Goal: Transaction & Acquisition: Download file/media

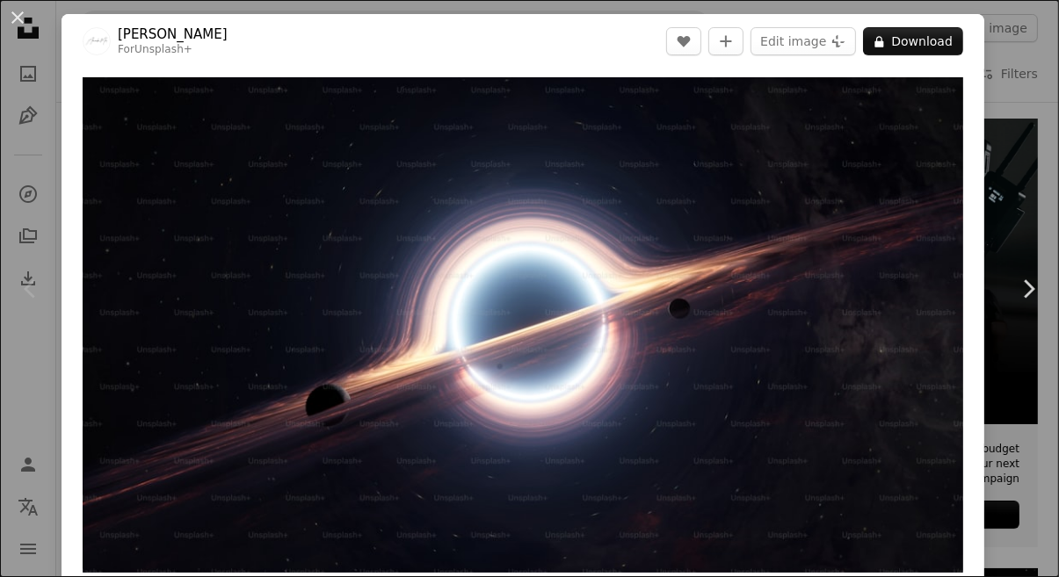
scroll to position [122, 0]
click at [24, 28] on button "An X shape" at bounding box center [17, 17] width 21 height 21
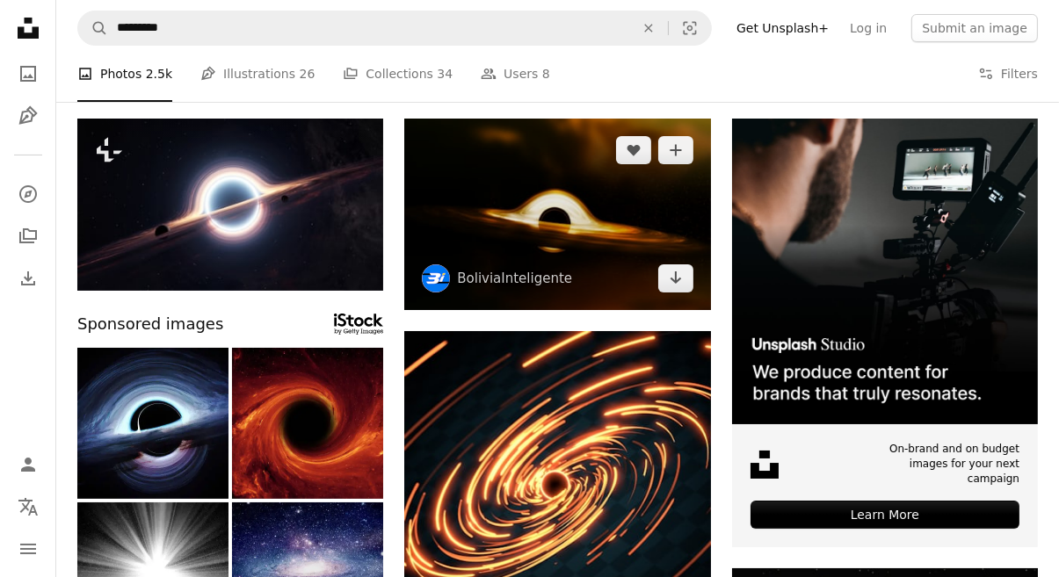
click at [459, 211] on img at bounding box center [557, 215] width 306 height 192
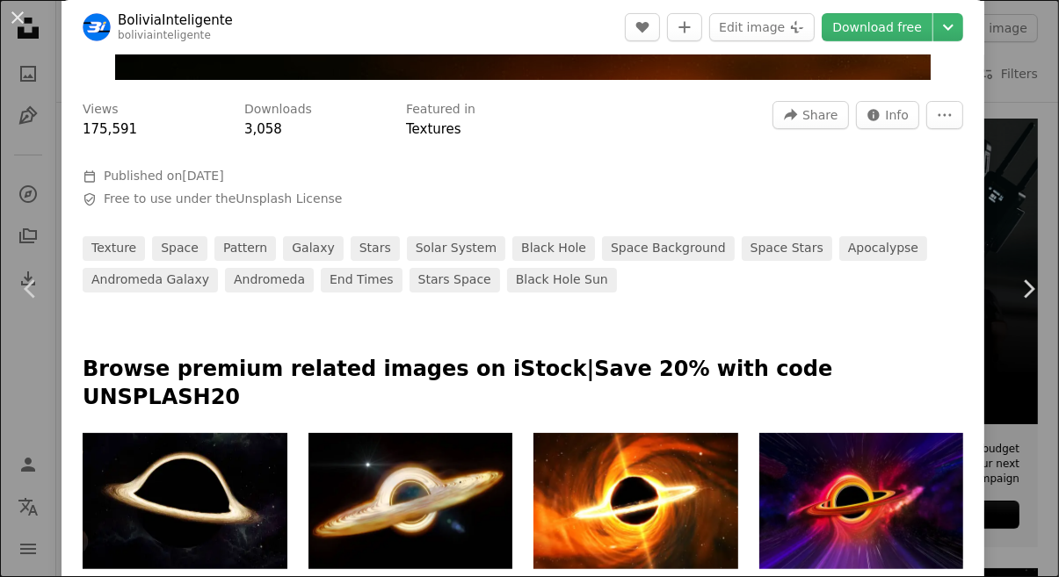
scroll to position [508, 0]
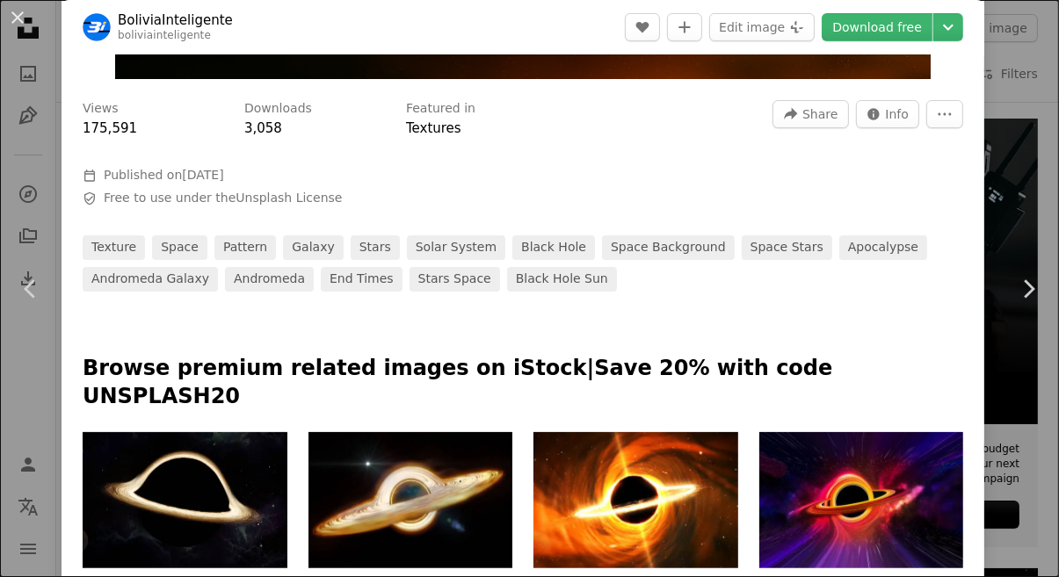
click at [1009, 130] on div "An X shape Chevron left Chevron right BoliviaInteligente boliviainteligente A h…" at bounding box center [529, 288] width 1059 height 577
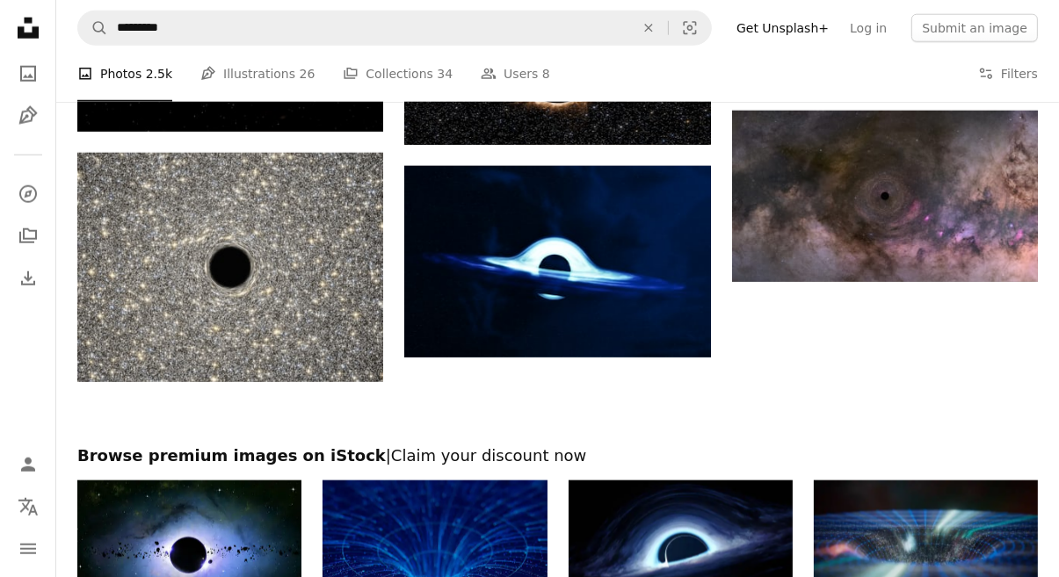
scroll to position [1736, 0]
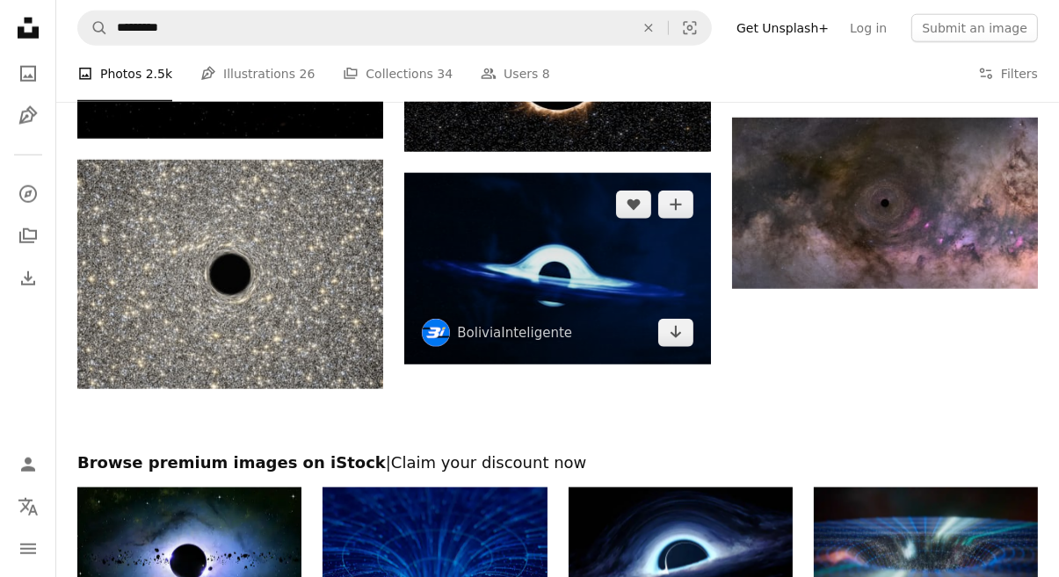
click at [485, 290] on img at bounding box center [557, 269] width 306 height 192
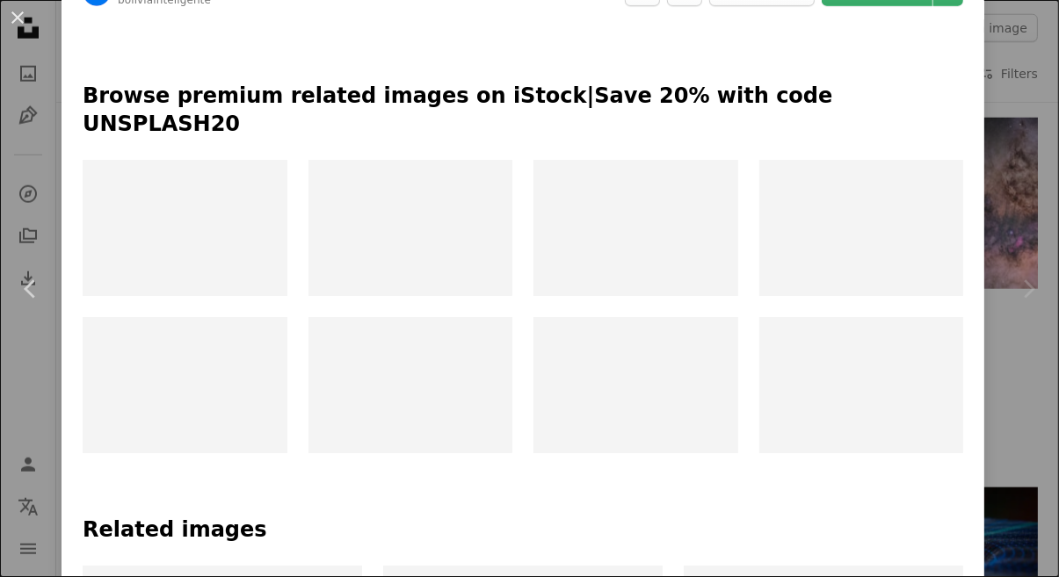
scroll to position [727, 0]
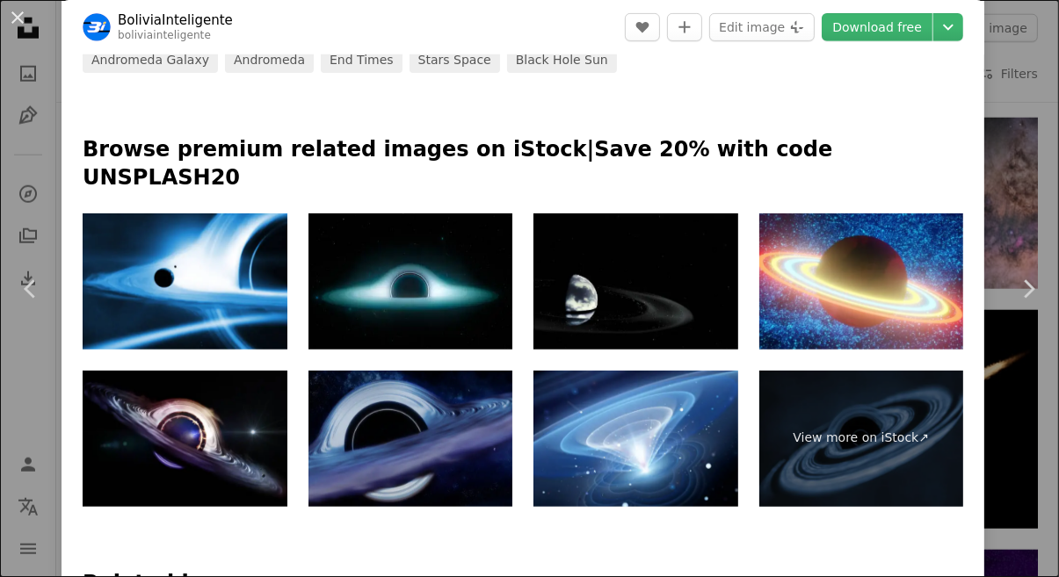
click at [680, 265] on img at bounding box center [635, 281] width 205 height 136
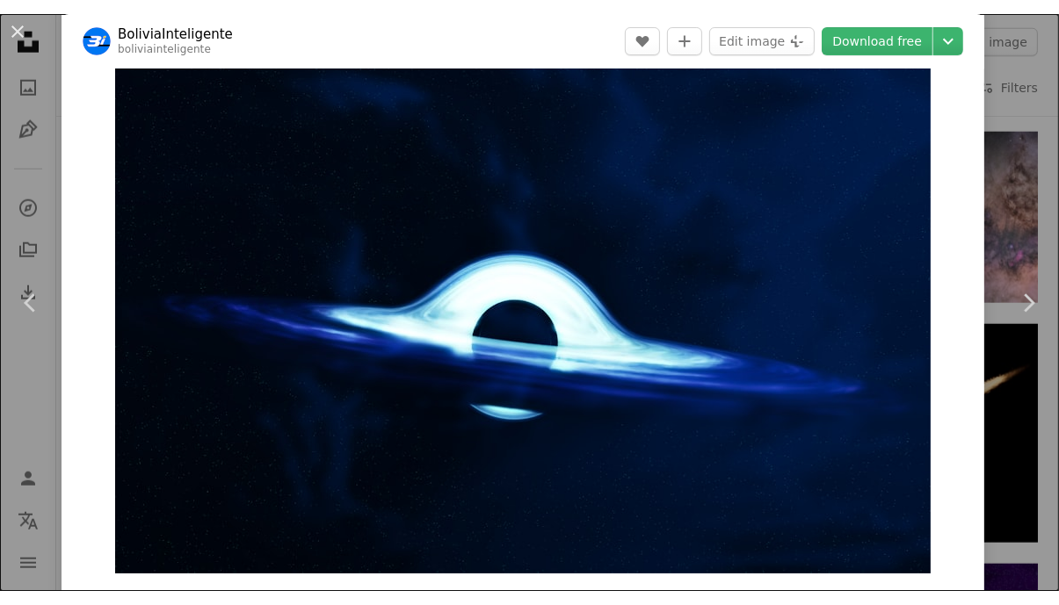
scroll to position [29, 0]
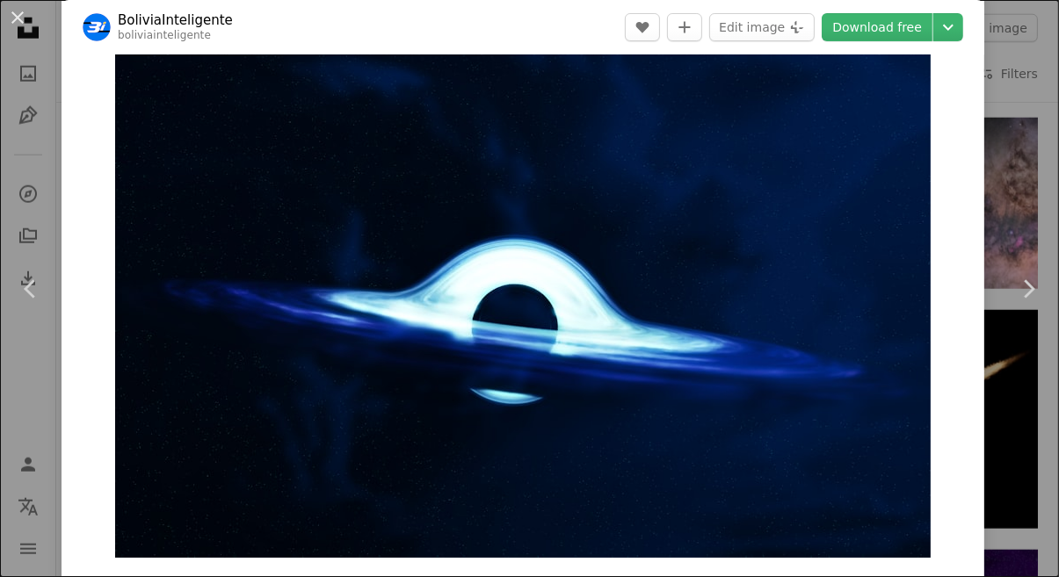
click at [954, 33] on icon "Chevron down" at bounding box center [948, 27] width 28 height 21
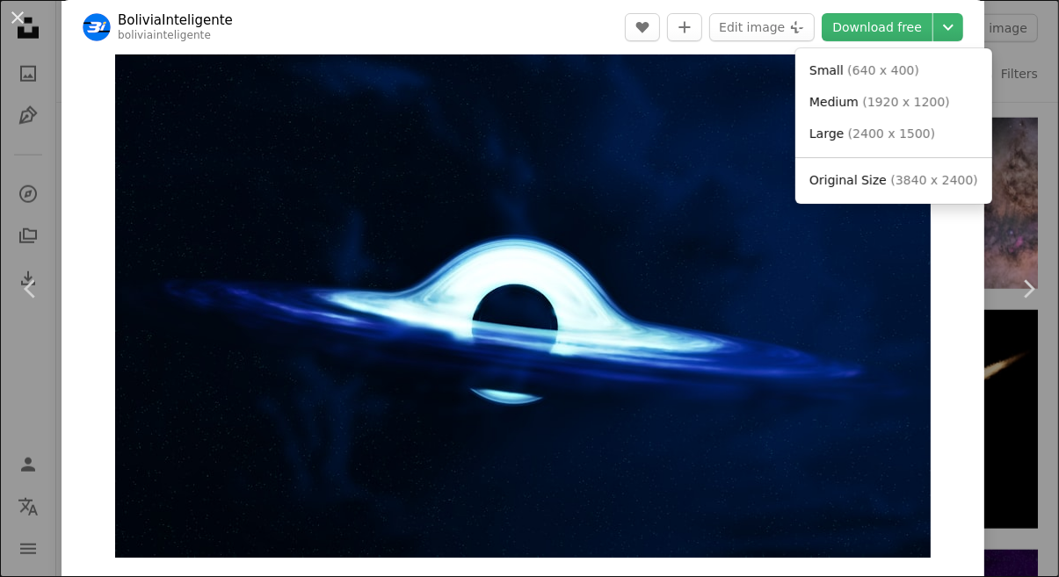
click at [922, 126] on link "Large ( 2400 x 1500 )" at bounding box center [893, 135] width 183 height 32
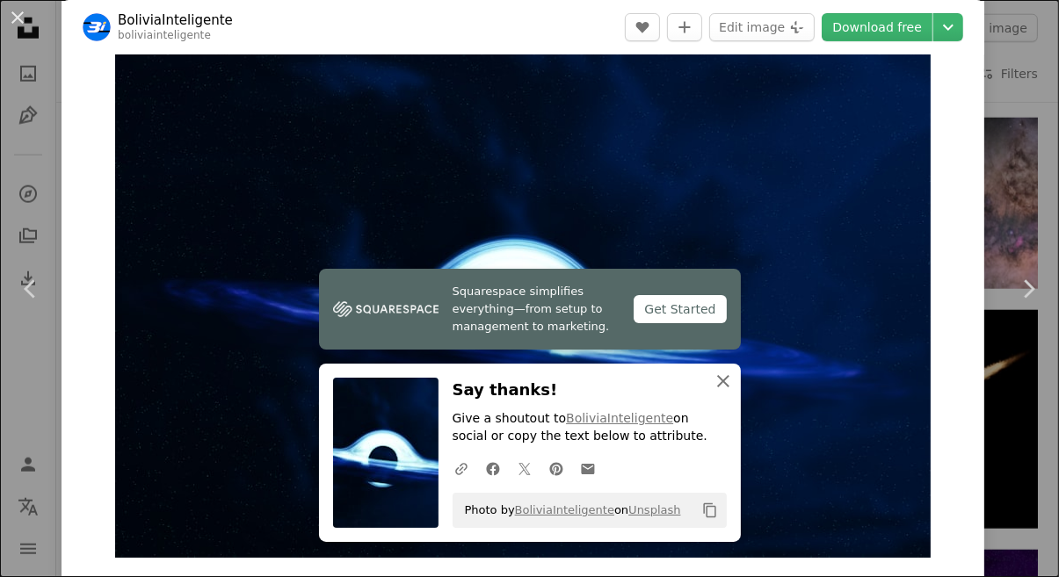
click at [723, 385] on icon "An X shape" at bounding box center [722, 381] width 21 height 21
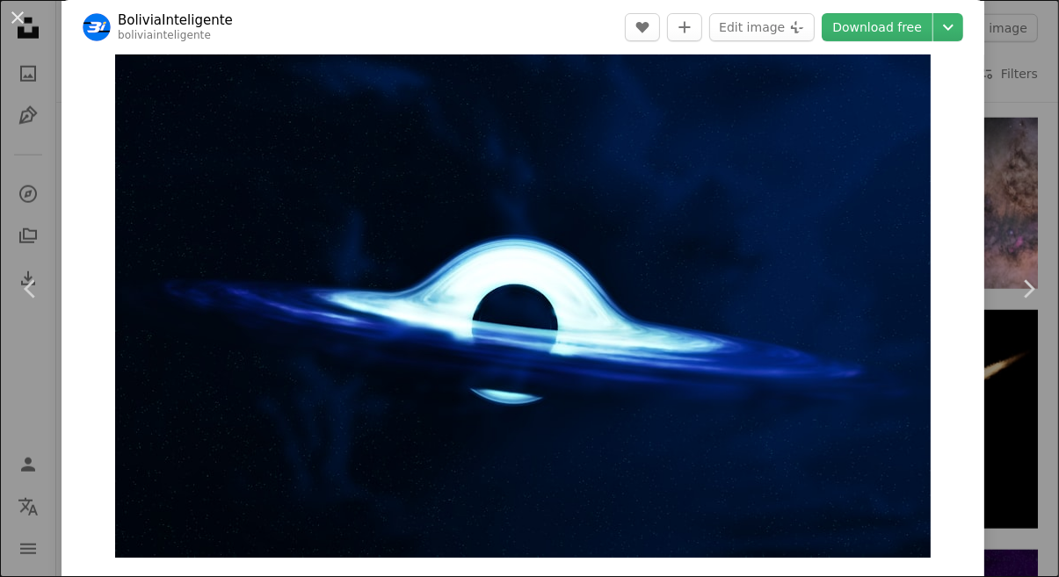
click at [957, 29] on icon "Chevron down" at bounding box center [948, 27] width 28 height 21
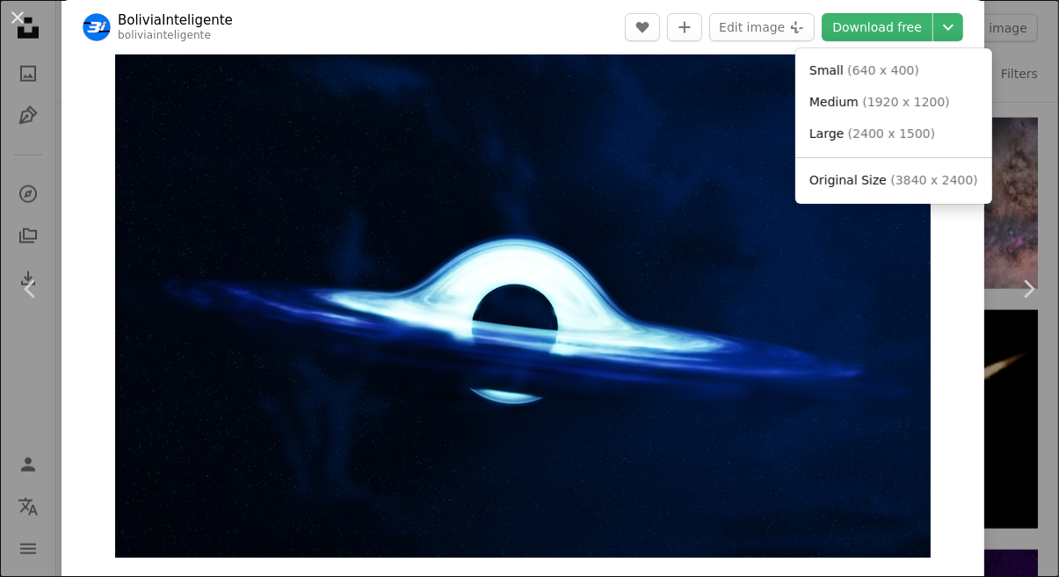
click at [859, 135] on span "( 2400 x 1500 )" at bounding box center [891, 134] width 87 height 14
